Goal: Transaction & Acquisition: Download file/media

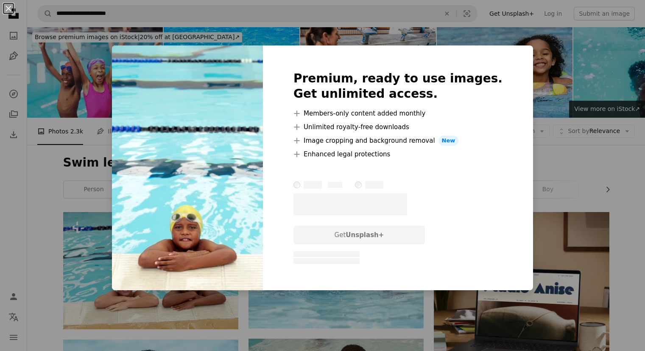
scroll to position [632, 0]
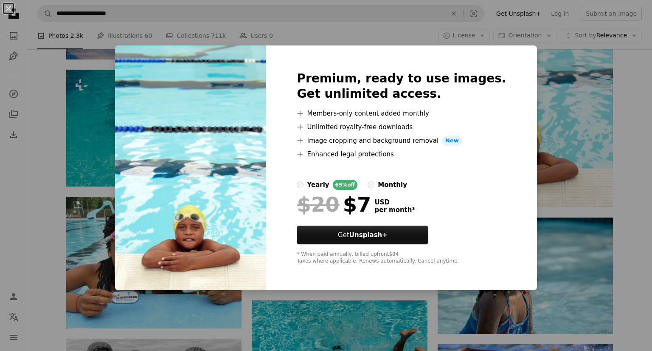
click at [637, 101] on div "An X shape Premium, ready to use images. Get unlimited access. A plus sign Memb…" at bounding box center [326, 175] width 652 height 351
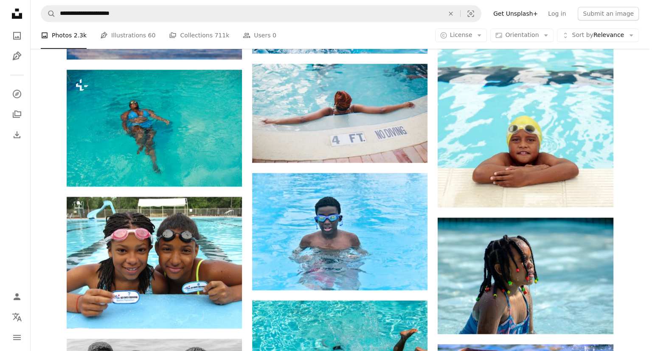
scroll to position [325, 0]
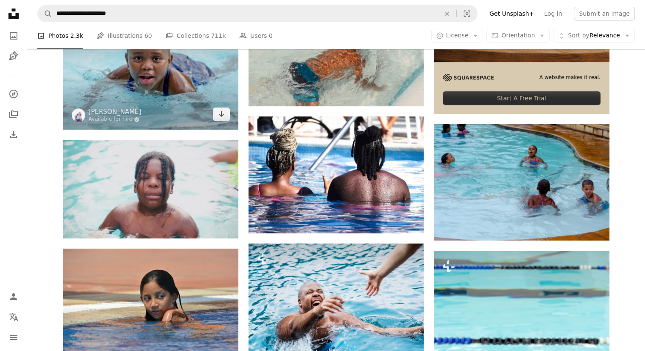
click at [191, 79] on img at bounding box center [150, 72] width 175 height 116
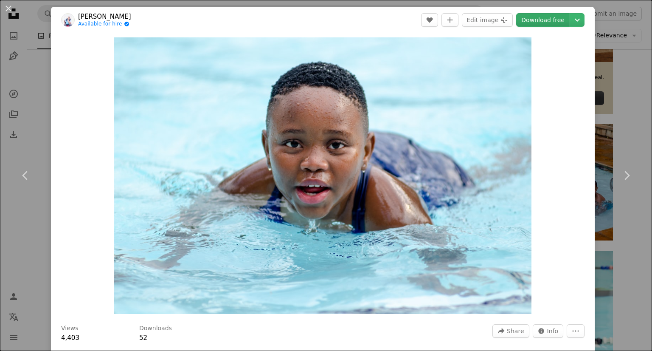
click at [544, 19] on link "Download free" at bounding box center [542, 20] width 53 height 14
